Goal: Task Accomplishment & Management: Manage account settings

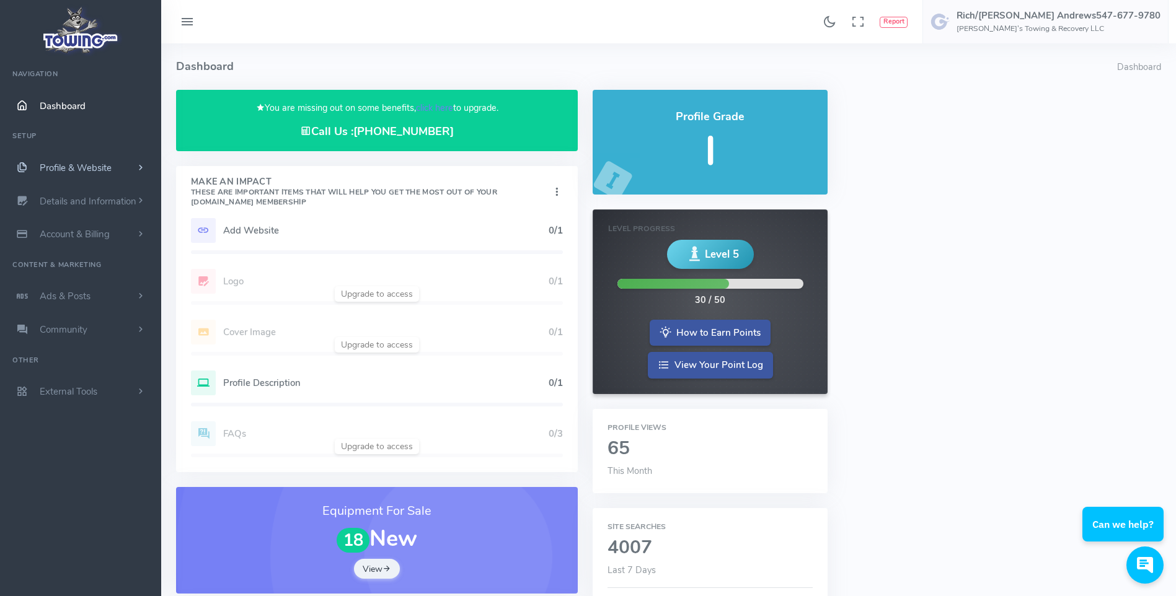
click at [87, 164] on span "Profile & Website" at bounding box center [76, 168] width 72 height 12
click at [94, 193] on link "Homepage Content" at bounding box center [96, 192] width 130 height 25
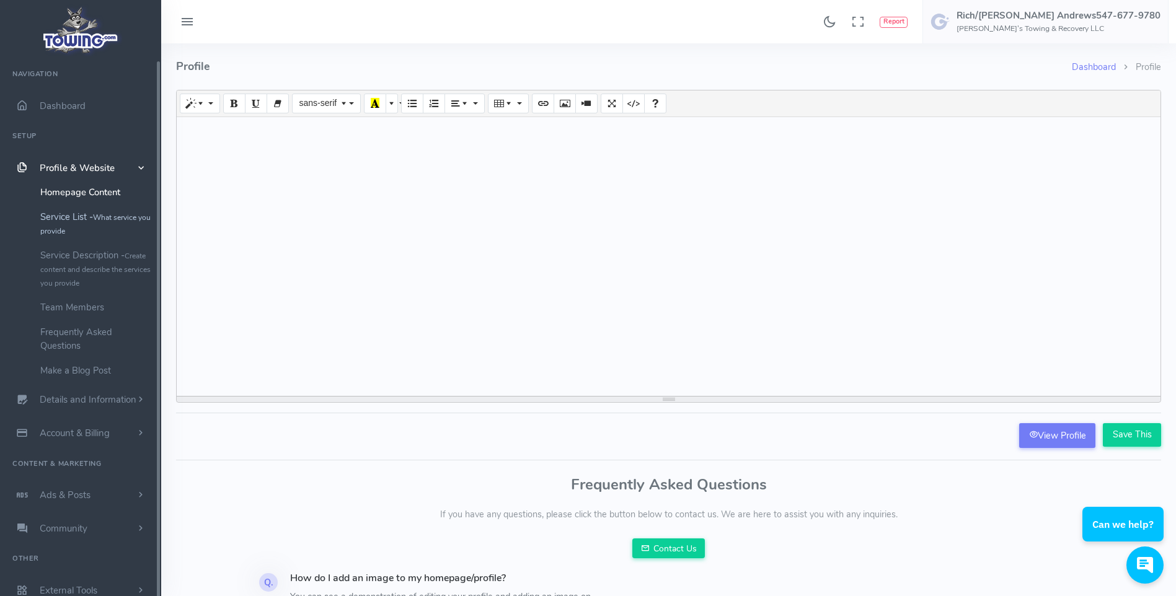
click at [92, 216] on link "Service List - What service you provide" at bounding box center [96, 223] width 130 height 38
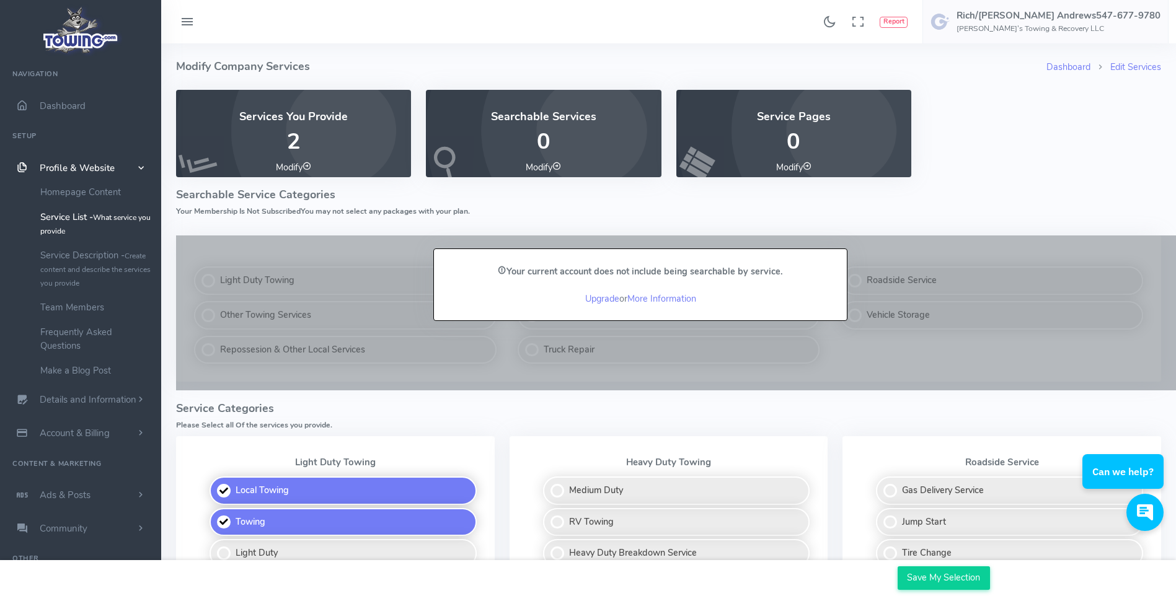
click at [294, 167] on link "Modify" at bounding box center [293, 167] width 35 height 12
click at [546, 169] on link "Modify" at bounding box center [542, 167] width 35 height 12
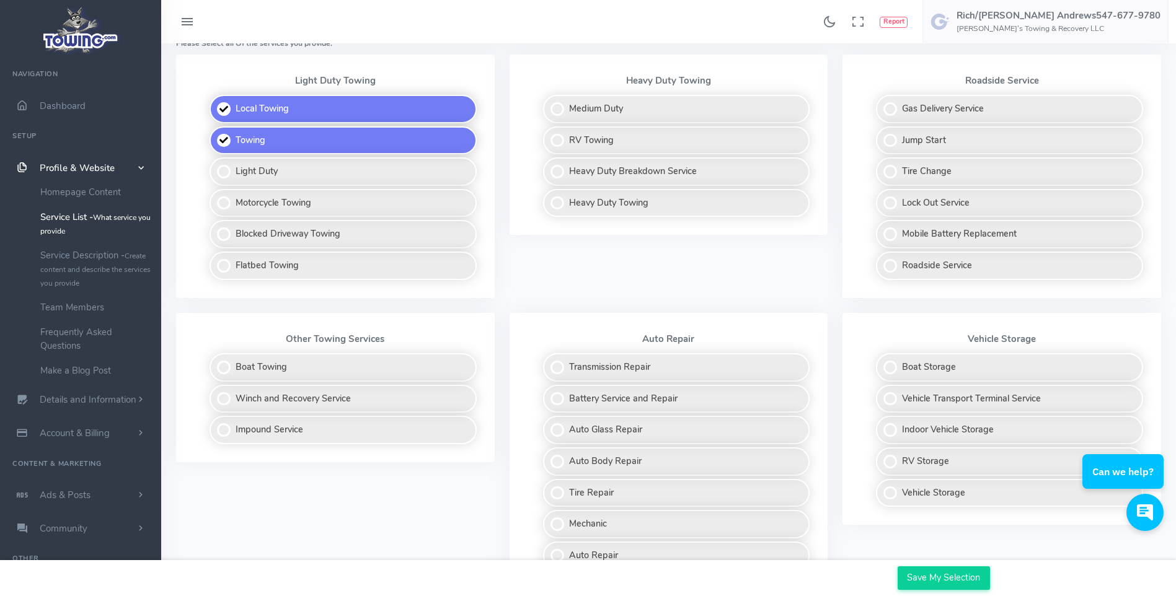
scroll to position [436, 0]
